Goal: Use online tool/utility: Utilize a website feature to perform a specific function

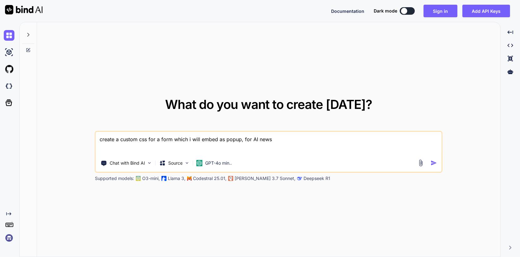
click at [12, 238] on img at bounding box center [9, 238] width 11 height 11
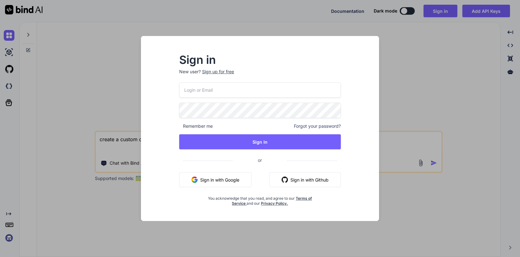
click at [207, 180] on button "Sign in with Google" at bounding box center [215, 179] width 72 height 15
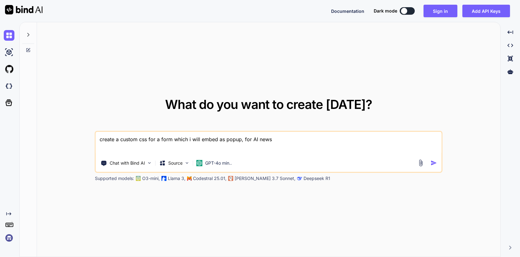
click at [9, 238] on img at bounding box center [9, 238] width 11 height 11
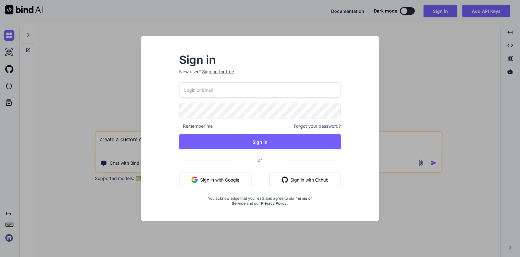
click at [212, 177] on button "Sign in with Google" at bounding box center [215, 179] width 72 height 15
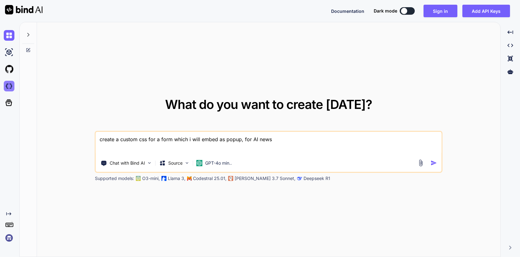
click at [10, 86] on img at bounding box center [9, 86] width 11 height 11
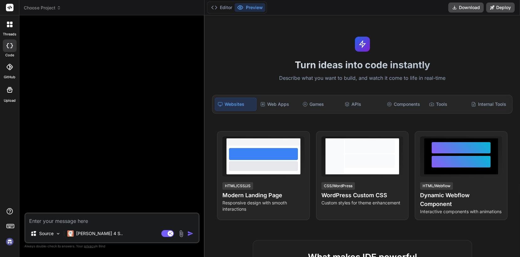
click at [8, 243] on img at bounding box center [9, 241] width 11 height 11
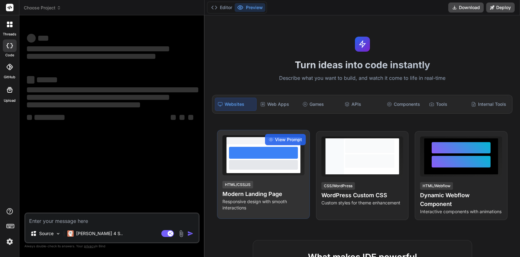
type textarea "x"
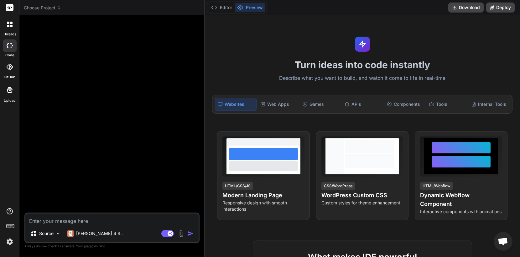
click at [296, 71] on div "Turn ideas into code instantly Describe what you want to build, and watch it co…" at bounding box center [362, 136] width 315 height 242
click at [279, 104] on div "Web Apps" at bounding box center [278, 104] width 41 height 13
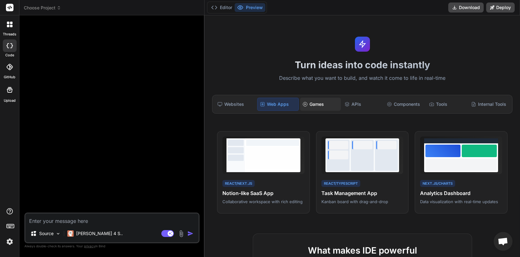
click at [313, 104] on div "Games" at bounding box center [320, 104] width 41 height 13
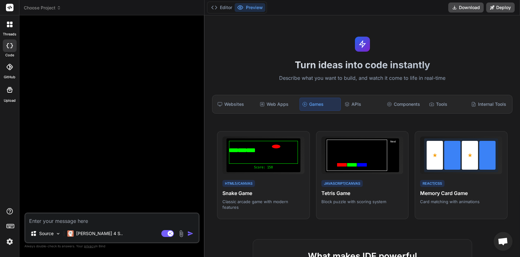
click at [383, 101] on div "Websites Web Apps Games APIs Components Tools Internal Tools" at bounding box center [362, 104] width 300 height 19
click at [410, 102] on div "Components" at bounding box center [404, 104] width 41 height 13
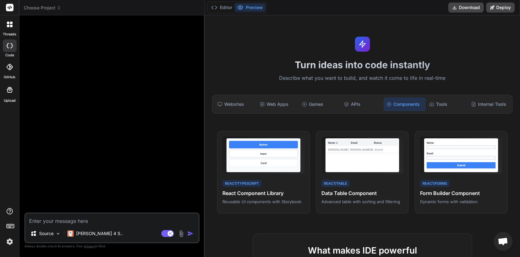
click at [108, 214] on textarea at bounding box center [111, 219] width 173 height 11
type textarea "c"
type textarea "x"
type textarea "cr"
type textarea "x"
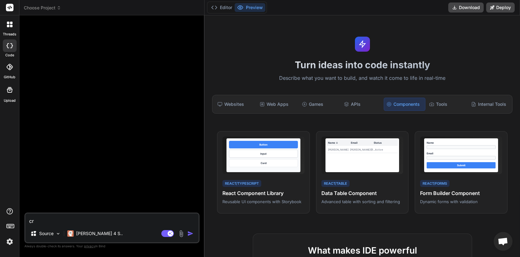
type textarea "cre"
type textarea "x"
type textarea "crea"
type textarea "x"
type textarea "creat"
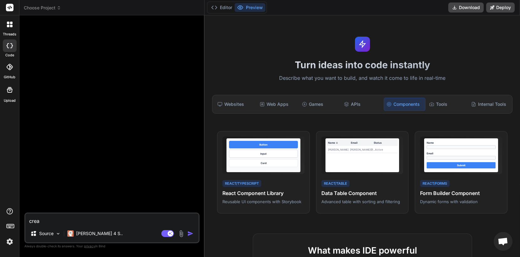
type textarea "x"
type textarea "create"
type textarea "x"
type textarea "create"
type textarea "x"
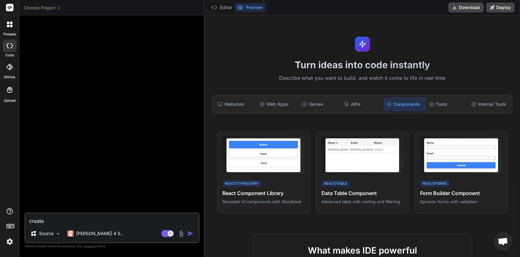
type textarea "create a"
type textarea "x"
type textarea "create a"
type textarea "x"
type textarea "i"
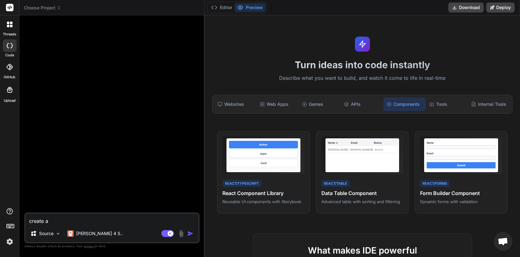
type textarea "x"
type textarea "im"
type textarea "x"
type textarea "im"
type textarea "x"
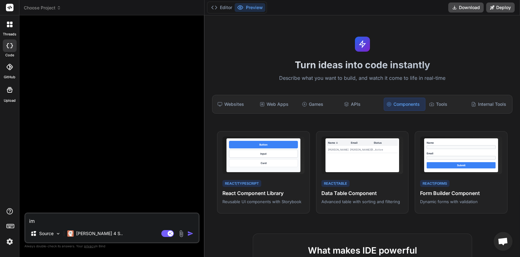
type textarea "im d"
type textarea "x"
type textarea "im de"
type textarea "x"
type textarea "im def"
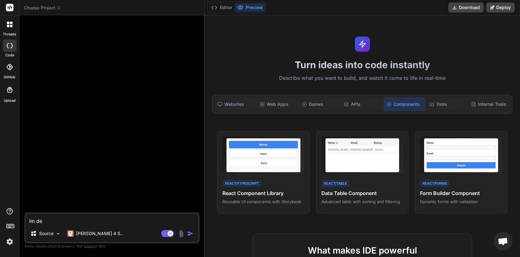
type textarea "x"
type textarea "im defi"
type textarea "x"
type textarea "im defin"
type textarea "x"
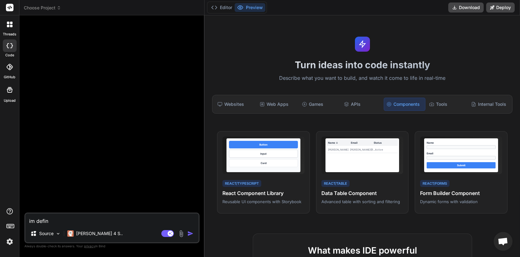
type textarea "im defini"
type textarea "x"
type textarea "im definin"
type textarea "x"
type textarea "im defining"
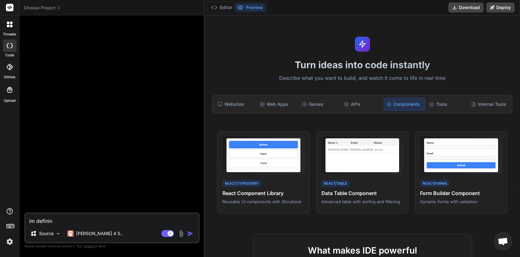
type textarea "x"
type textarea "im defining"
type textarea "x"
type textarea "im defining a"
type textarea "x"
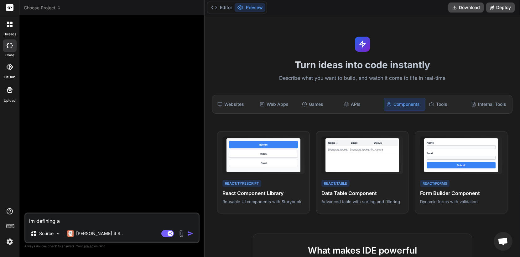
type textarea "im defining a"
type textarea "x"
type textarea "im defining a p"
type textarea "x"
type textarea "im defining a pr"
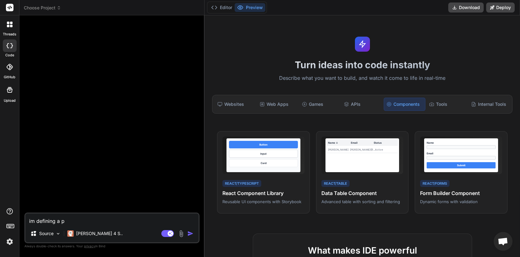
type textarea "x"
type textarea "im defining a pro"
type textarea "x"
type textarea "im defining a prom"
type textarea "x"
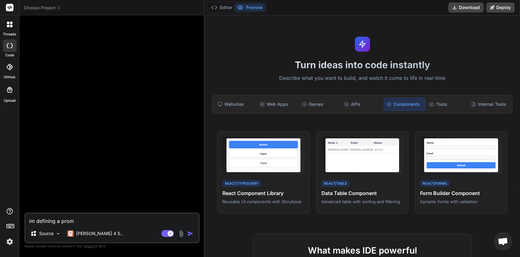
type textarea "im defining a promp"
type textarea "x"
type textarea "im defining a prompt"
type textarea "x"
type textarea "im defining a prompt"
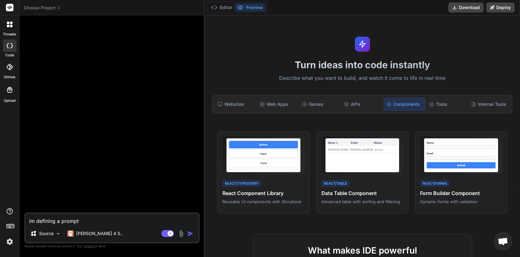
type textarea "x"
type textarea "im defining a prompt f"
type textarea "x"
type textarea "im defining a prompt fo"
type textarea "x"
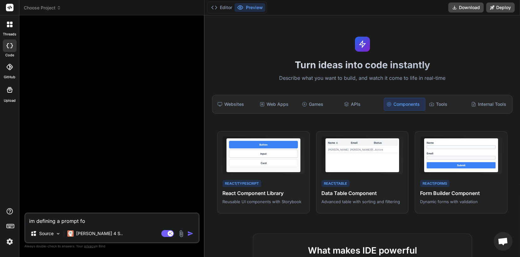
type textarea "im defining a prompt for"
type textarea "x"
type textarea "im defining a prompt for"
type textarea "x"
type textarea "im defining a prompt for c"
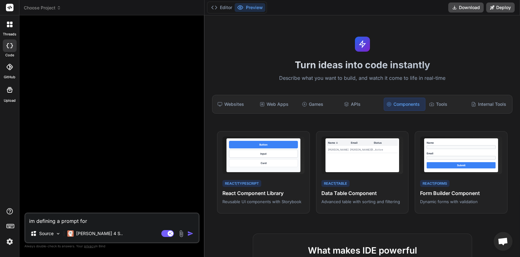
type textarea "x"
type textarea "im defining a prompt for cr"
type textarea "x"
type textarea "im defining a prompt for cre"
type textarea "x"
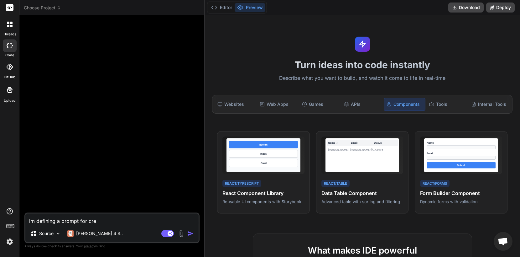
type textarea "im defining a prompt for crea"
type textarea "x"
type textarea "im defining a prompt for creat"
type textarea "x"
type textarea "im defining a prompt for creati"
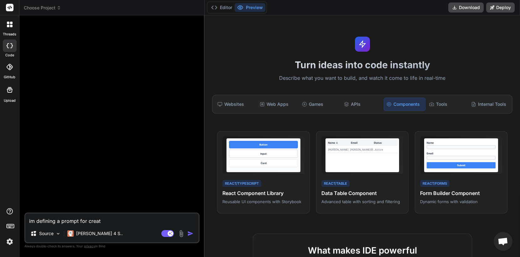
type textarea "x"
type textarea "im defining a prompt for creatin"
type textarea "x"
type textarea "im defining a prompt for creating"
type textarea "x"
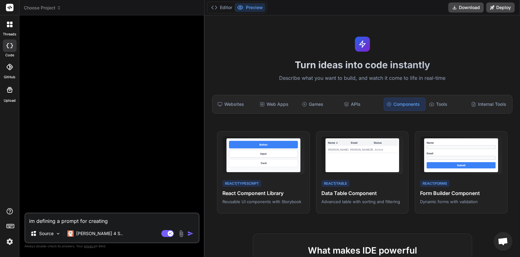
type textarea "im defining a prompt for creating"
type textarea "x"
type textarea "im defining a prompt for creating s"
type textarea "x"
type textarea "im defining a prompt for creating st"
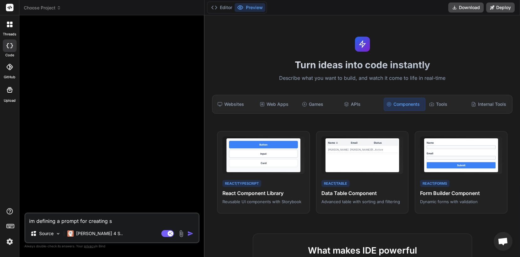
type textarea "x"
type textarea "im defining a prompt for creating stu"
type textarea "x"
type textarea "im defining a prompt for creating stun"
type textarea "x"
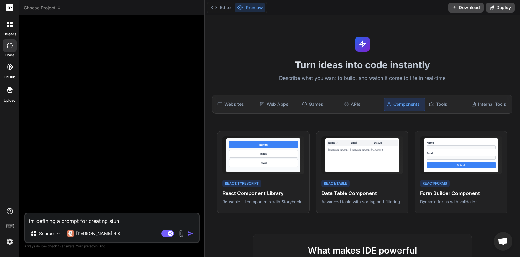
type textarea "im defining a prompt for creating stunn"
type textarea "x"
type textarea "im defining a prompt for creating stunni"
type textarea "x"
type textarea "im defining a prompt for creating stunnin"
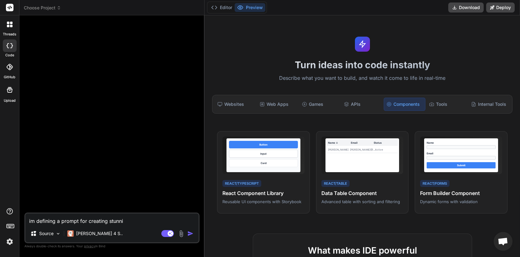
type textarea "x"
type textarea "im defining a prompt for creating stunning"
type textarea "x"
type textarea "im defining a prompt for creating stunning,"
type textarea "x"
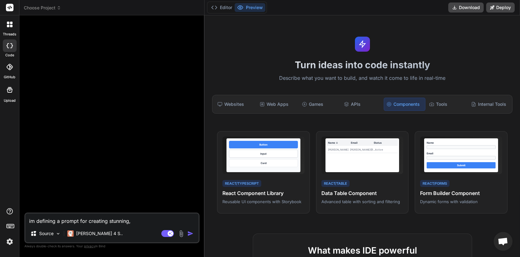
type textarea "im defining a prompt for creating stunning,"
type textarea "x"
type textarea "im defining a prompt for creating stunning, m"
type textarea "x"
type textarea "im defining a prompt for creating stunning, mo"
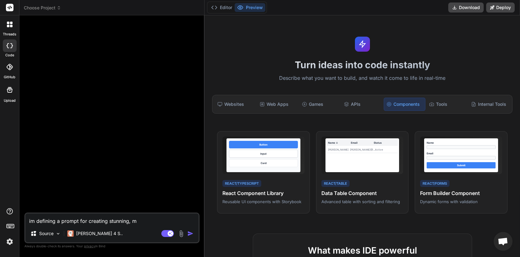
type textarea "x"
type textarea "im defining a prompt for creating stunning, mod"
type textarea "x"
type textarea "im defining a prompt for creating stunning, mode"
type textarea "x"
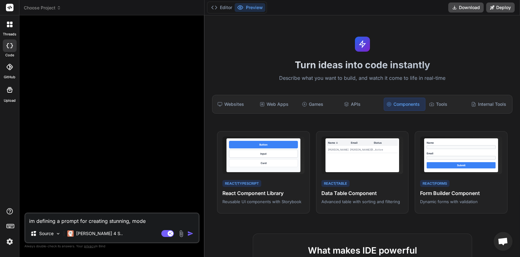
type textarea "im defining a prompt for creating stunning, moder"
type textarea "x"
type textarea "im defining a prompt for creating stunning, modern"
type textarea "x"
type textarea "im defining a prompt for creating stunning, modern"
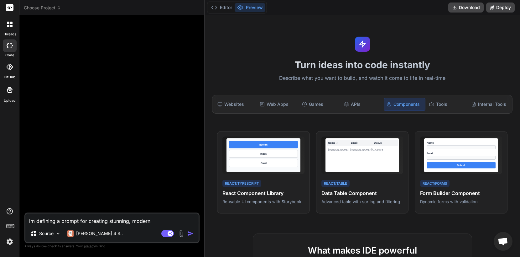
type textarea "x"
type textarea "im defining a prompt for creating stunning, modern U"
type textarea "x"
type textarea "im defining a prompt for creating stunning, modern UI"
type textarea "x"
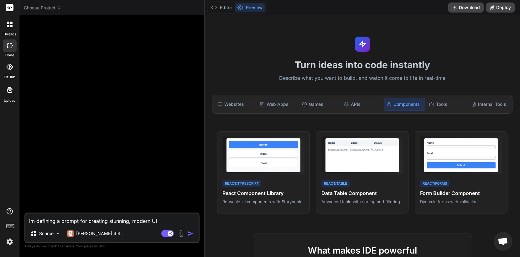
type textarea "im defining a prompt for creating stunning, modern UI"
type textarea "x"
type textarea "im defining a prompt for creating stunning, modern UI a"
type textarea "x"
type textarea "im defining a prompt for creating stunning, modern UI ap"
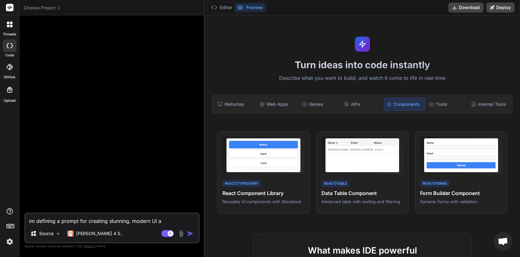
type textarea "x"
type textarea "im defining a prompt for creating stunning, modern UI app"
type textarea "x"
type textarea "im defining a prompt for creating stunning, modern UI appl"
type textarea "x"
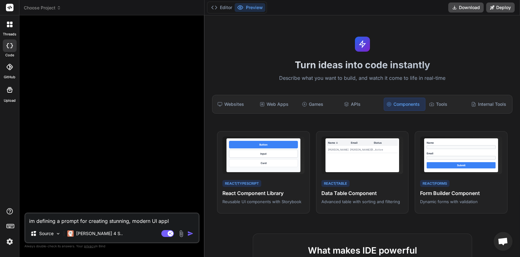
type textarea "im defining a prompt for creating stunning, modern UI appli"
type textarea "x"
type textarea "im defining a prompt for creating stunning, modern UI applic"
type textarea "x"
type textarea "im defining a prompt for creating stunning, modern UI applica"
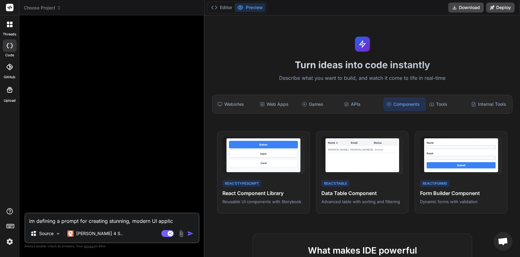
type textarea "x"
type textarea "im defining a prompt for creating stunning, modern UI applicat"
type textarea "x"
type textarea "im defining a prompt for creating stunning, modern UI applicati"
type textarea "x"
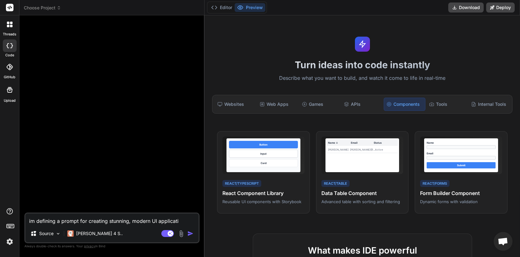
type textarea "im defining a prompt for creating stunning, modern UI applicatio"
type textarea "x"
type textarea "im defining a prompt for creating stunning, modern UI application"
type textarea "x"
type textarea "im defining a prompt for creating stunning, modern UI applications"
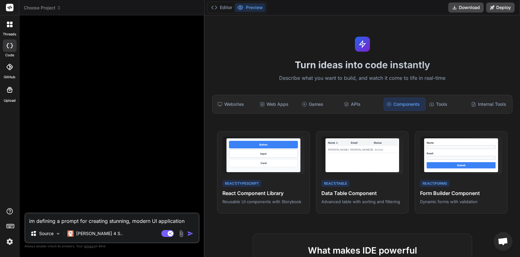
type textarea "x"
type textarea "im defining a prompt for creating stunning, modern UI applications."
type textarea "x"
type textarea "im defining a prompt for creating stunning, modern UI applications."
type textarea "x"
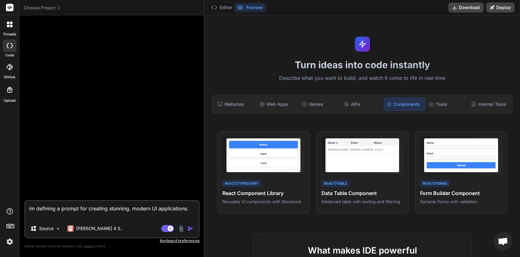
type textarea "im defining a prompt for creating stunning, modern UI applications."
type textarea "x"
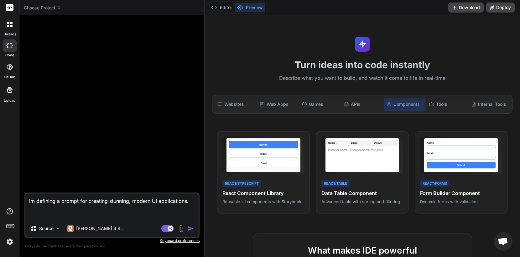
paste textarea "# AI Website Builder Design System ## Core Foundation **Grid**: 12-column respo…"
type textarea "im defining a prompt for creating stunning, modern UI applications. # AI Websit…"
type textarea "x"
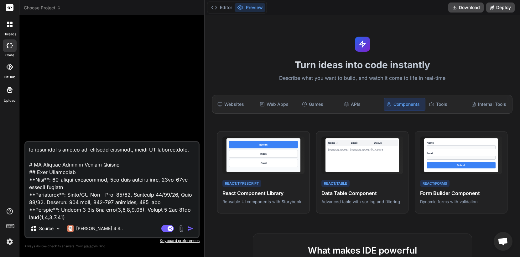
drag, startPoint x: 191, startPoint y: 151, endPoint x: 194, endPoint y: 154, distance: 3.8
click at [191, 151] on textarea at bounding box center [111, 181] width 173 height 78
type textarea "im defining a prompt for creating stunning, modern UI applications. # AI Websit…"
type textarea "x"
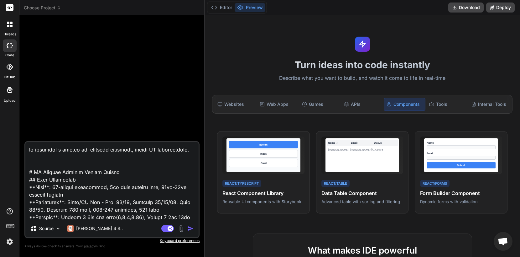
type textarea "im defining a prompt for creating stunning, modern UI applications. B # AI Webs…"
type textarea "x"
type textarea "im defining a prompt for creating stunning, modern UI applications. Be # AI Web…"
type textarea "x"
type textarea "im defining a prompt for creating stunning, modern UI applications. Bel # AI We…"
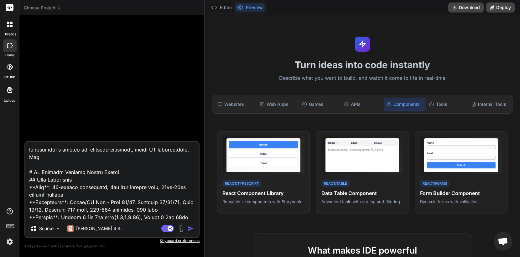
type textarea "x"
type textarea "im defining a prompt for creating stunning, modern UI applications. Belo # AI W…"
type textarea "x"
type textarea "im defining a prompt for creating stunning, modern UI applications. Below # AI …"
type textarea "x"
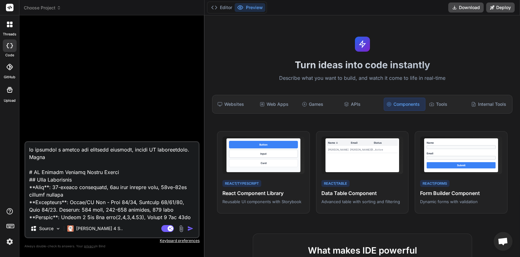
type textarea "im defining a prompt for creating stunning, modern UI applications. Below # AI …"
type textarea "x"
type textarea "im defining a prompt for creating stunning, modern UI applications. Below th # …"
type textarea "x"
type textarea "im defining a prompt for creating stunning, modern UI applications. Below t # A…"
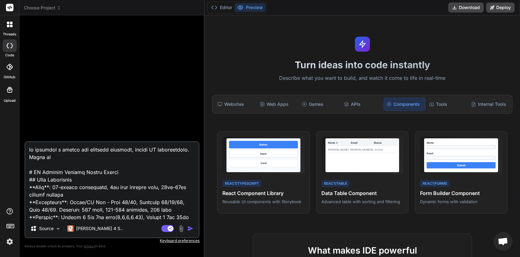
type textarea "x"
type textarea "im defining a prompt for creating stunning, modern UI applications. Below # AI …"
type textarea "x"
type textarea "im defining a prompt for creating stunning, modern UI applications. Below i # A…"
type textarea "x"
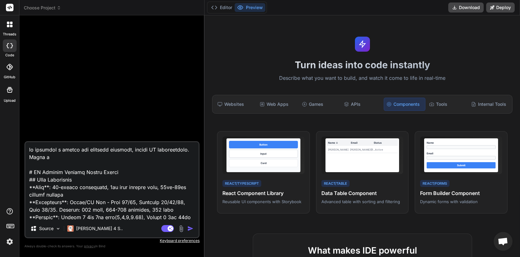
type textarea "im defining a prompt for creating stunning, modern UI applications. Below is # …"
type textarea "x"
type textarea "im defining a prompt for creating stunning, modern UI applications. Below is # …"
type textarea "x"
type textarea "im defining a prompt for creating stunning, modern UI applications. Below is t …"
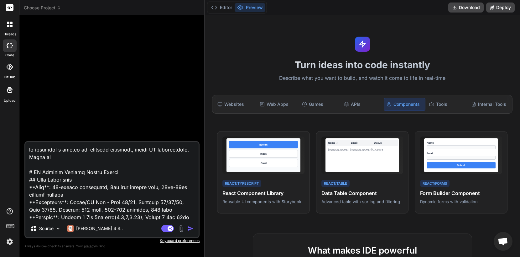
type textarea "x"
type textarea "im defining a prompt for creating stunning, modern UI applications. Below is th…"
type textarea "x"
type textarea "im defining a prompt for creating stunning, modern UI applications. Below is th…"
type textarea "x"
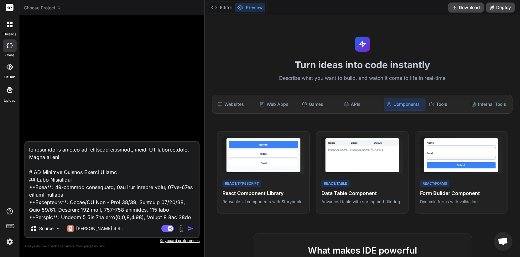
type textarea "im defining a prompt for creating stunning, modern UI applications. Below is th…"
type textarea "x"
type textarea "im defining a prompt for creating stunning, modern UI applications. Below is th…"
type textarea "x"
type textarea "im defining a prompt for creating stunning, modern UI applications. Below is th…"
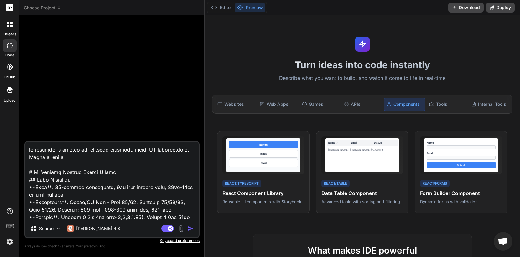
type textarea "x"
type textarea "im defining a prompt for creating stunning, modern UI applications. Below is th…"
type textarea "x"
type textarea "im defining a prompt for creating stunning, modern UI applications. Below is th…"
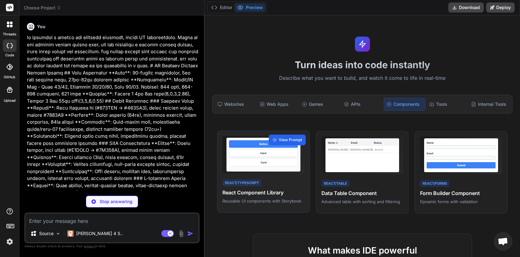
click at [285, 141] on span "View Prompt" at bounding box center [290, 140] width 23 height 6
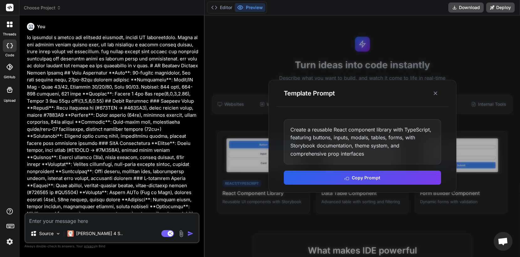
click at [268, 227] on div at bounding box center [362, 136] width 315 height 242
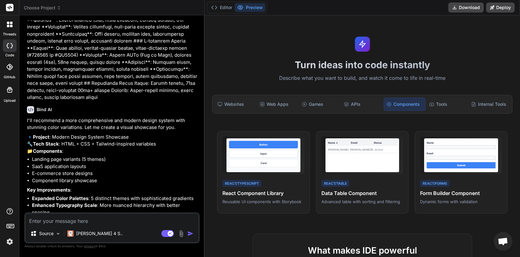
scroll to position [187, 0]
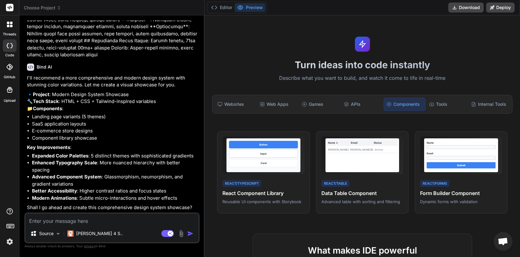
click at [136, 222] on textarea at bounding box center [111, 219] width 173 height 11
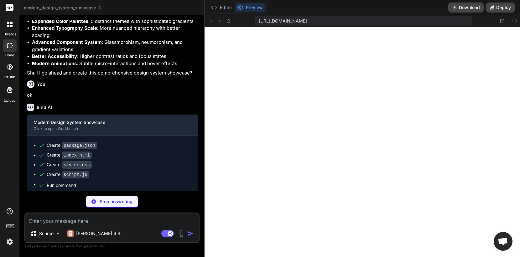
scroll to position [286, 0]
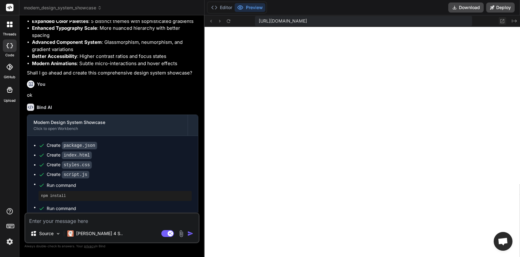
click at [502, 21] on icon at bounding box center [503, 21] width 4 height 4
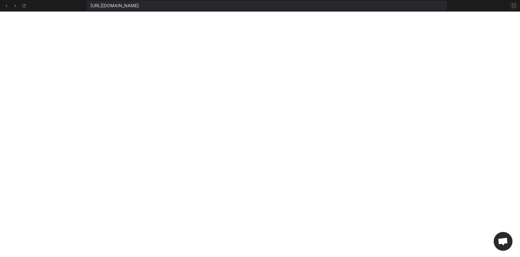
click at [513, 3] on icon at bounding box center [513, 5] width 5 height 5
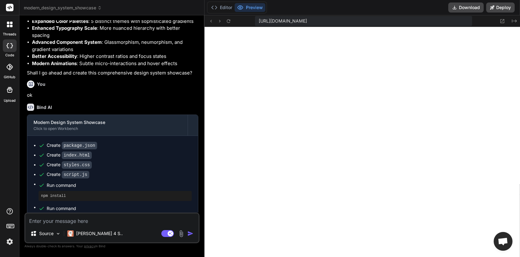
scroll to position [357, 0]
click at [127, 221] on textarea at bounding box center [111, 219] width 173 height 11
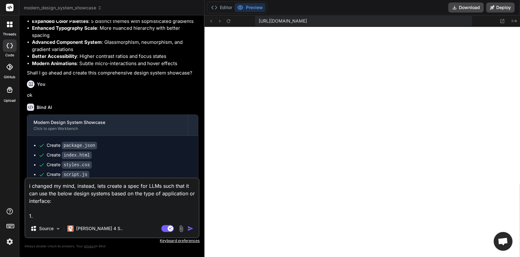
paste textarea "carbondesignsystem"
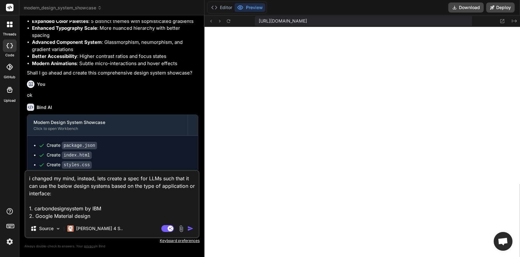
drag, startPoint x: 54, startPoint y: 215, endPoint x: 136, endPoint y: 215, distance: 81.8
click at [136, 215] on textarea "i changed my mind, instead, lets create a spec for LLMs such that it can use th…" at bounding box center [111, 195] width 173 height 49
paste textarea "Design 3"
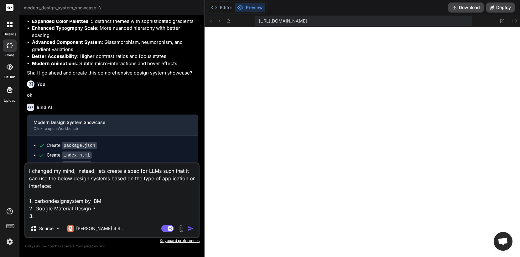
paste textarea "Fluent 2 logo"
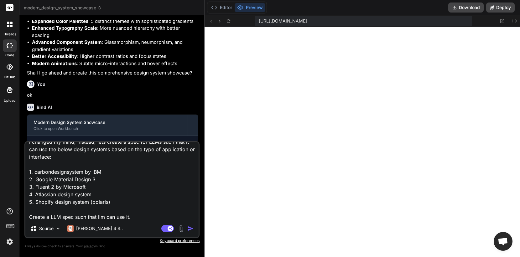
scroll to position [15, 0]
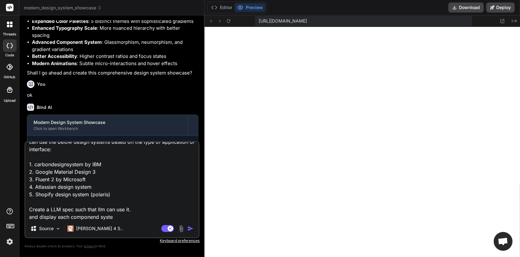
click at [150, 208] on textarea "i changed my mind, instead, lets create a spec for LLMs such that it can use th…" at bounding box center [111, 181] width 173 height 78
click at [126, 216] on textarea "i changed my mind, instead, lets create a spec for LLMs such that it can use th…" at bounding box center [111, 181] width 173 height 78
click at [97, 218] on textarea "i changed my mind, instead, lets create a spec for LLMs such that it can use th…" at bounding box center [111, 181] width 173 height 78
click at [124, 216] on textarea "i changed my mind, instead, lets create a spec for LLMs such that it can use th…" at bounding box center [111, 181] width 173 height 78
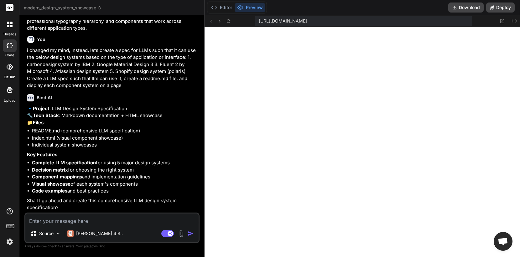
scroll to position [761, 0]
click at [107, 214] on textarea at bounding box center [111, 219] width 173 height 11
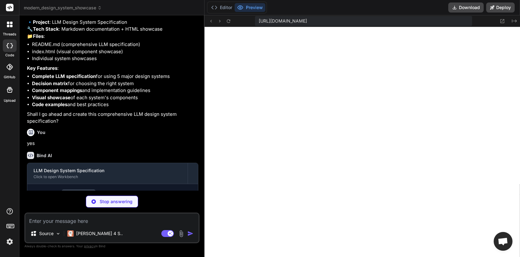
scroll to position [825, 0]
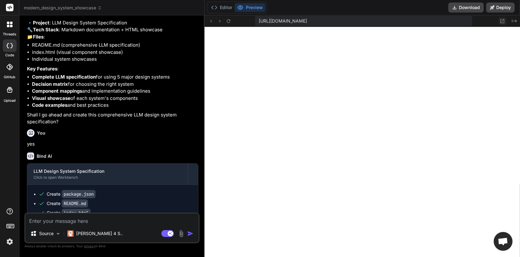
click at [505, 19] on icon at bounding box center [502, 20] width 5 height 5
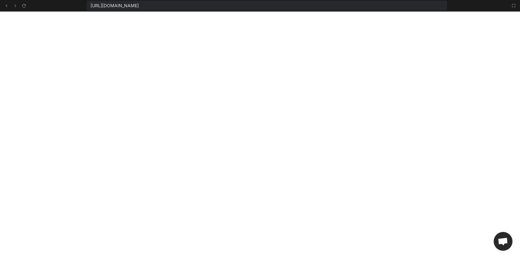
scroll to position [720, 0]
click at [515, 4] on icon at bounding box center [513, 5] width 5 height 5
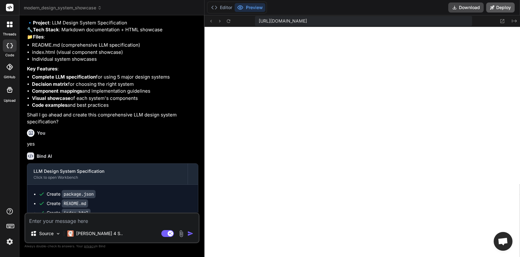
click at [496, 6] on button "Deploy" at bounding box center [500, 8] width 29 height 10
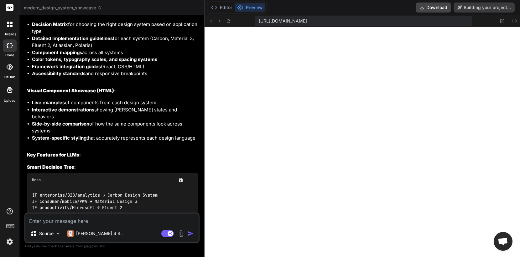
scroll to position [1132, 0]
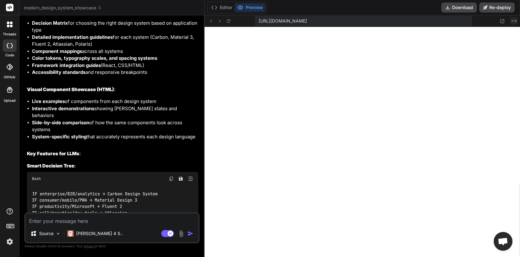
click at [515, 20] on icon at bounding box center [514, 20] width 5 height 3
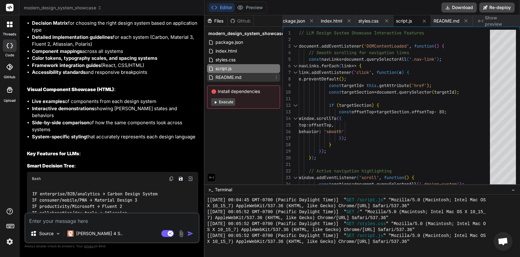
click at [231, 80] on span "README.md" at bounding box center [228, 78] width 27 height 8
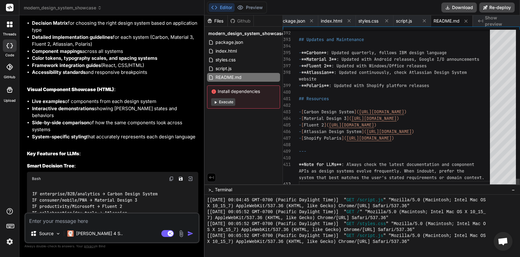
scroll to position [26, 0]
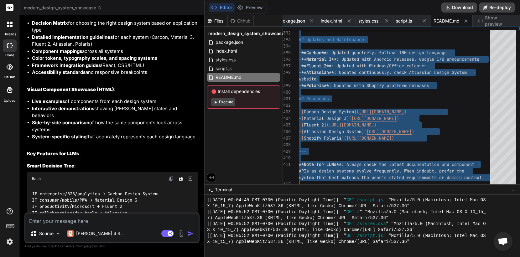
click at [495, 21] on span "Show preview" at bounding box center [500, 21] width 30 height 13
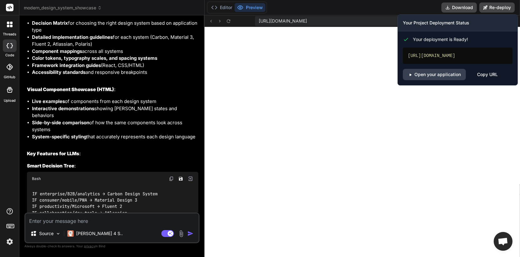
click at [482, 80] on div "Copy URL" at bounding box center [487, 74] width 21 height 11
click at [447, 80] on link "Open your application" at bounding box center [434, 74] width 63 height 11
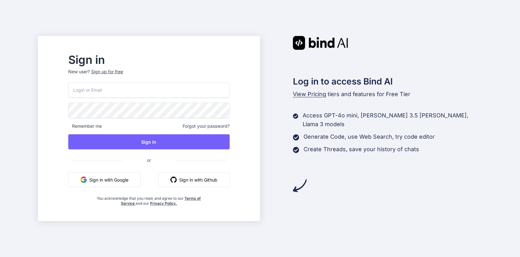
click at [123, 182] on button "Sign in with Google" at bounding box center [104, 179] width 72 height 15
